Goal: Task Accomplishment & Management: Complete application form

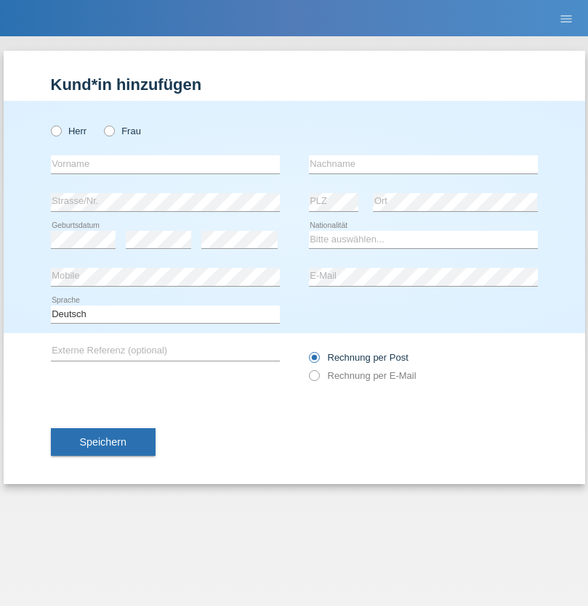
radio input "true"
click at [165, 164] on input "text" at bounding box center [165, 164] width 229 height 18
type input "[PERSON_NAME]"
click at [423, 164] on input "text" at bounding box center [423, 164] width 229 height 18
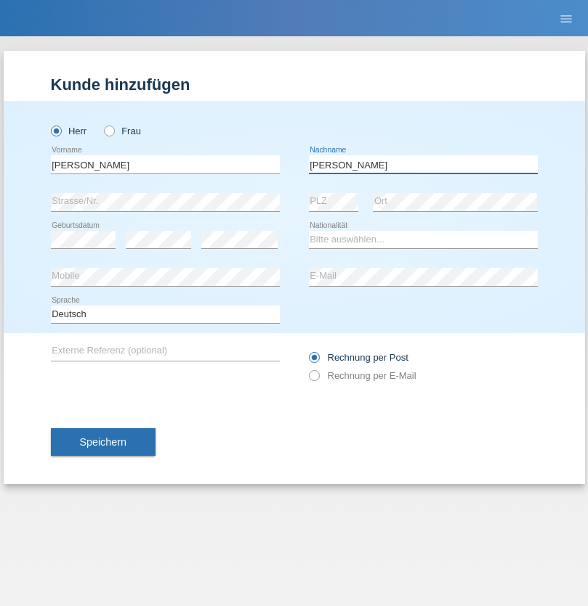
type input "[PERSON_NAME]"
select select "CH"
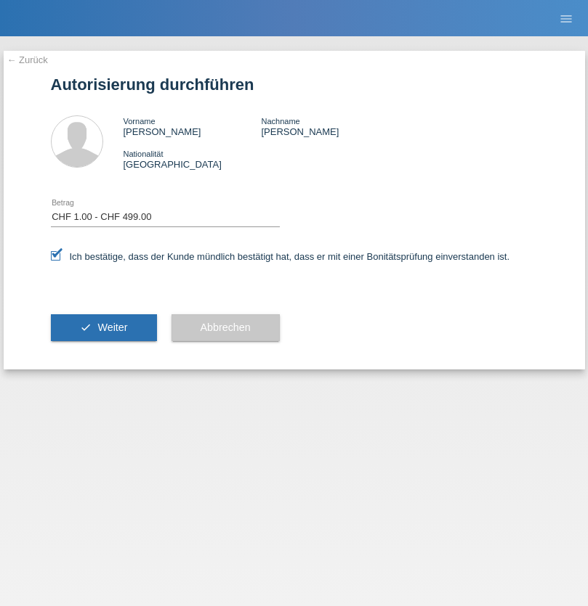
select select "1"
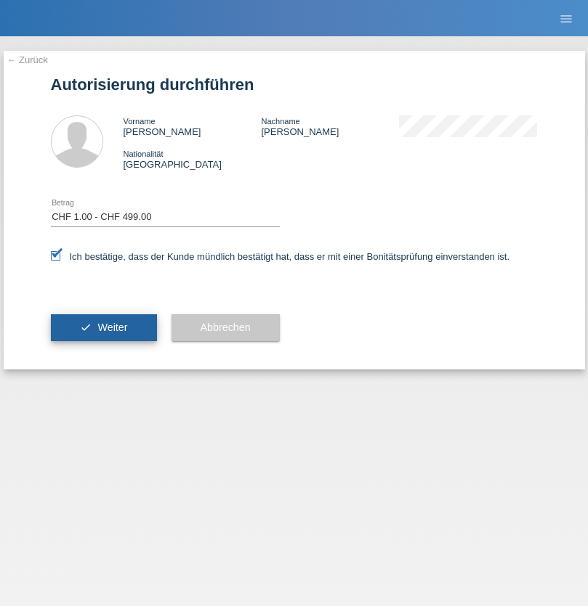
click at [103, 328] on span "Weiter" at bounding box center [112, 328] width 30 height 12
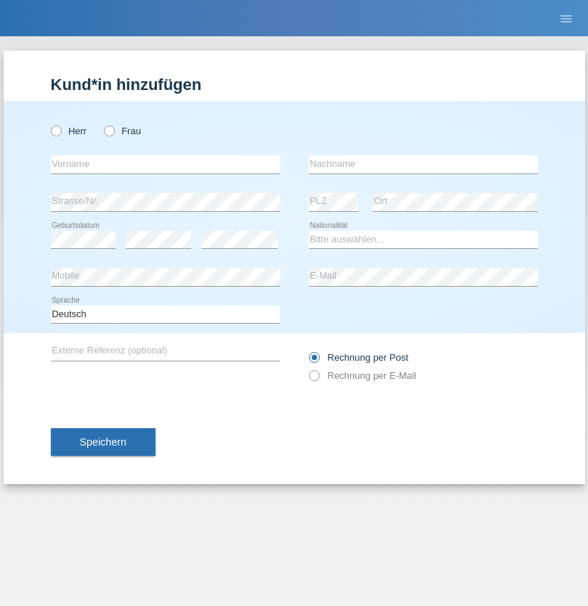
radio input "true"
click at [165, 164] on input "text" at bounding box center [165, 164] width 229 height 18
type input "Jaquelyne"
click at [423, 164] on input "text" at bounding box center [423, 164] width 229 height 18
type input "Wiederkehr"
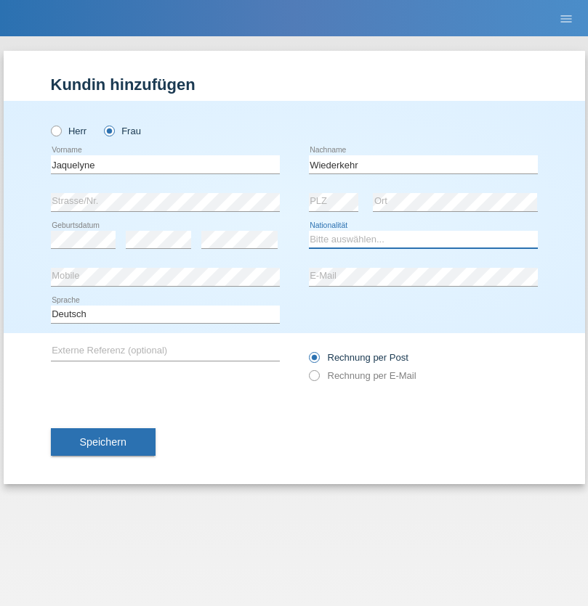
select select "CH"
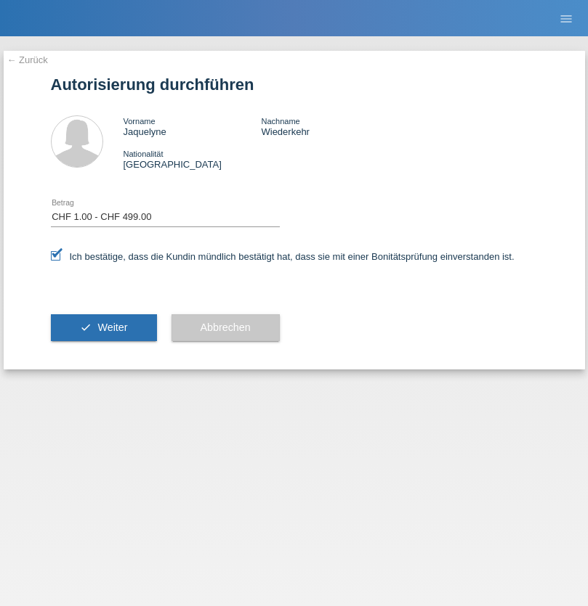
select select "1"
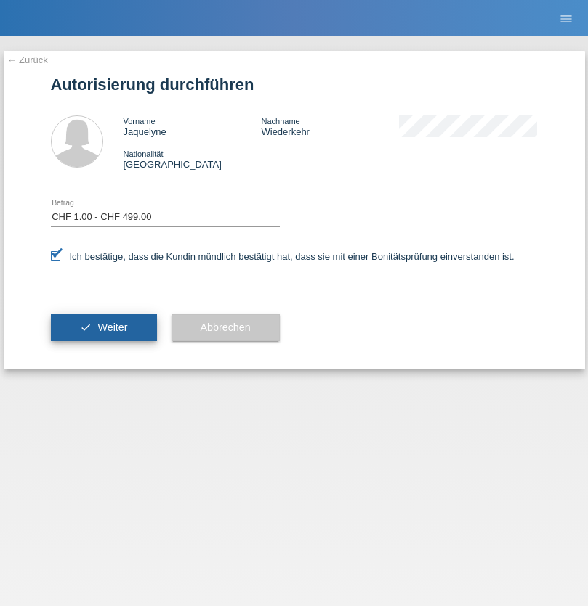
click at [103, 328] on span "Weiter" at bounding box center [112, 328] width 30 height 12
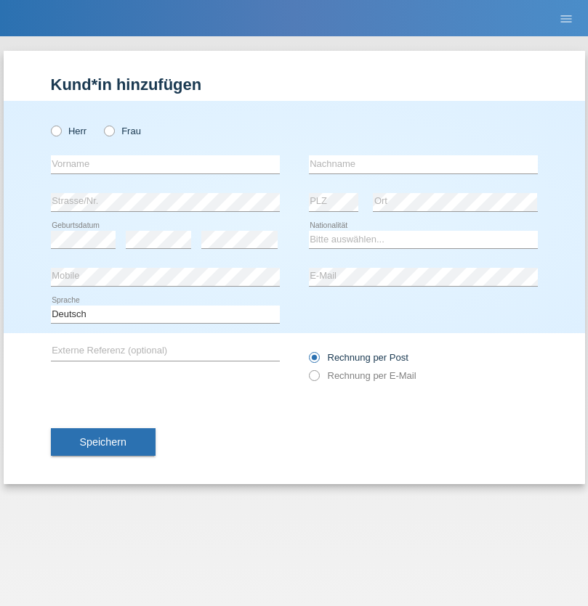
radio input "true"
click at [165, 164] on input "text" at bounding box center [165, 164] width 229 height 18
type input "[PERSON_NAME]"
click at [423, 164] on input "text" at bounding box center [423, 164] width 229 height 18
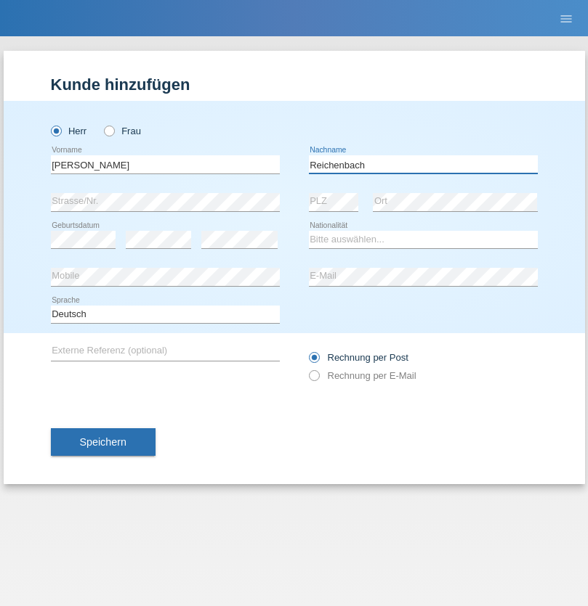
type input "Reichenbach"
select select "CH"
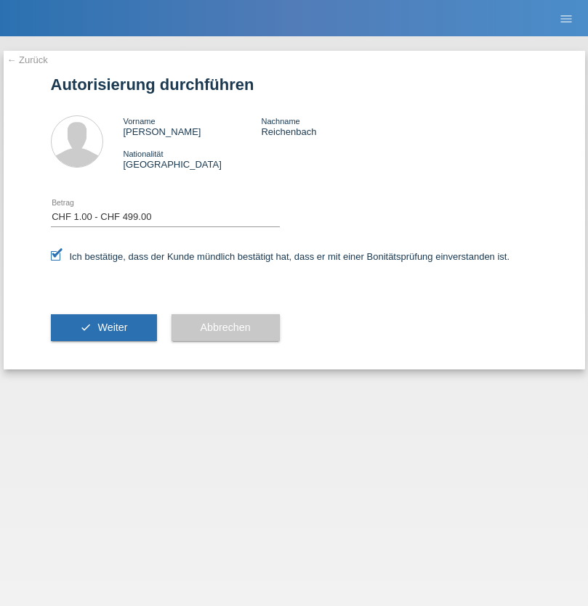
select select "1"
click at [103, 328] on span "Weiter" at bounding box center [112, 328] width 30 height 12
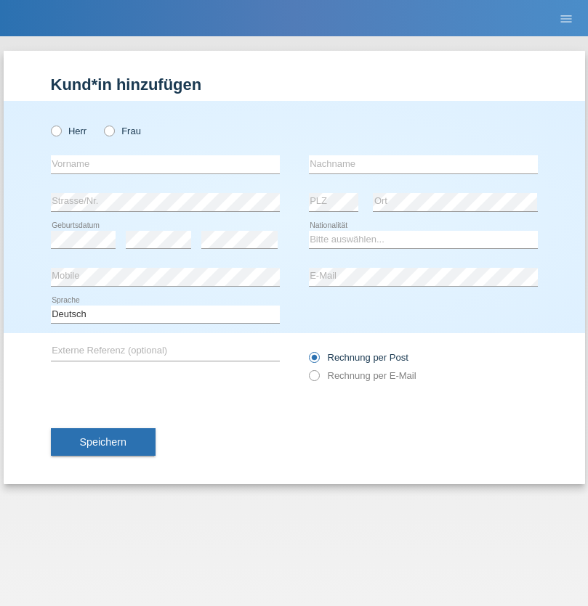
radio input "true"
click at [165, 164] on input "text" at bounding box center [165, 164] width 229 height 18
type input "Philipp"
click at [423, 164] on input "text" at bounding box center [423, 164] width 229 height 18
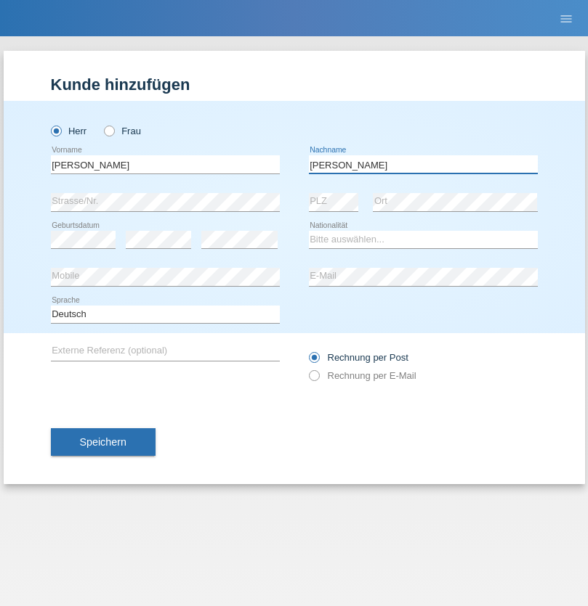
type input "[PERSON_NAME]"
select select "CH"
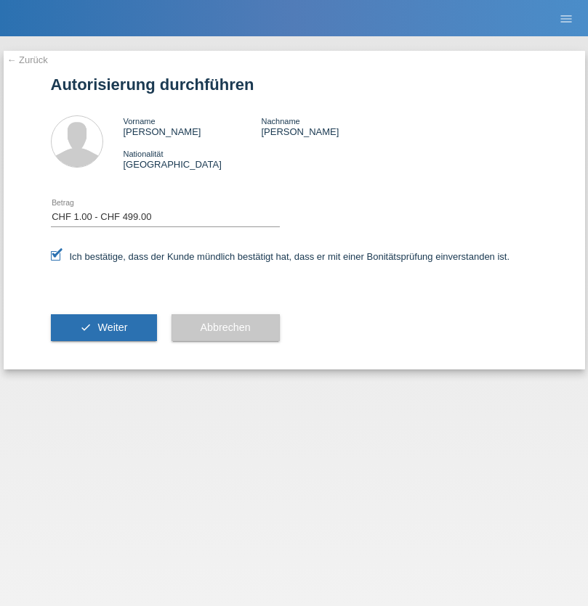
select select "1"
click at [103, 328] on span "Weiter" at bounding box center [112, 328] width 30 height 12
